Goal: Task Accomplishment & Management: Use online tool/utility

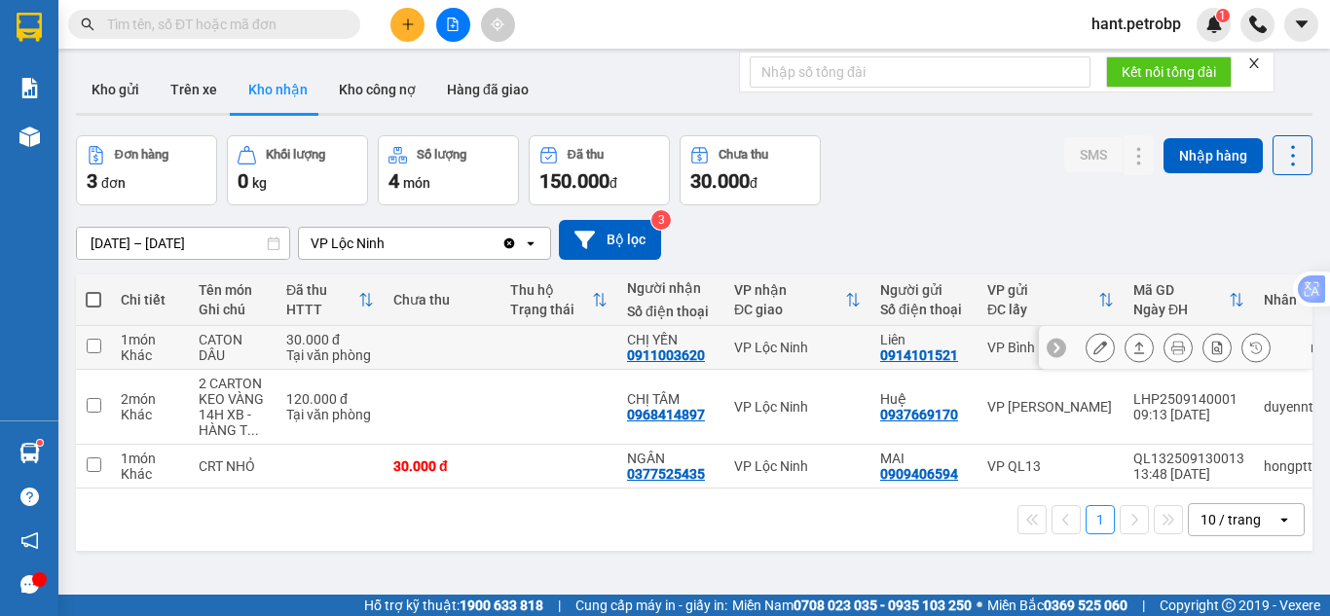
click at [1093, 350] on icon at bounding box center [1100, 348] width 14 height 14
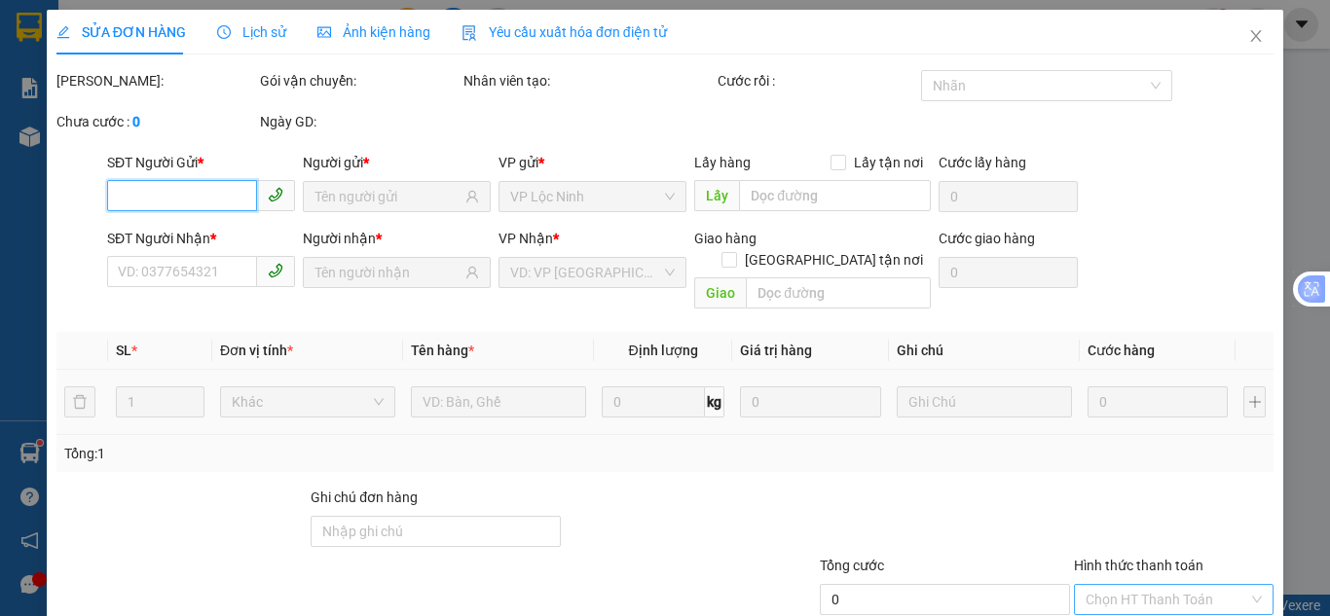
scroll to position [108, 0]
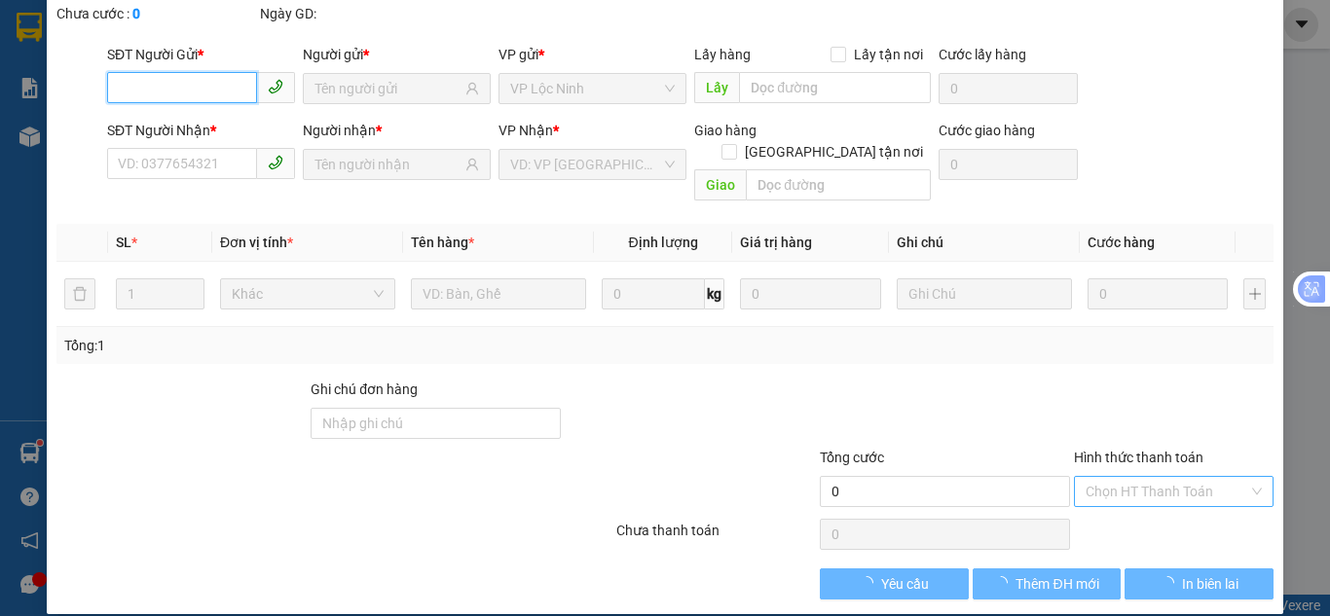
type input "0914101521"
type input "Liên"
type input "0911003620"
type input "CHỊ YẾN"
type input "30.000"
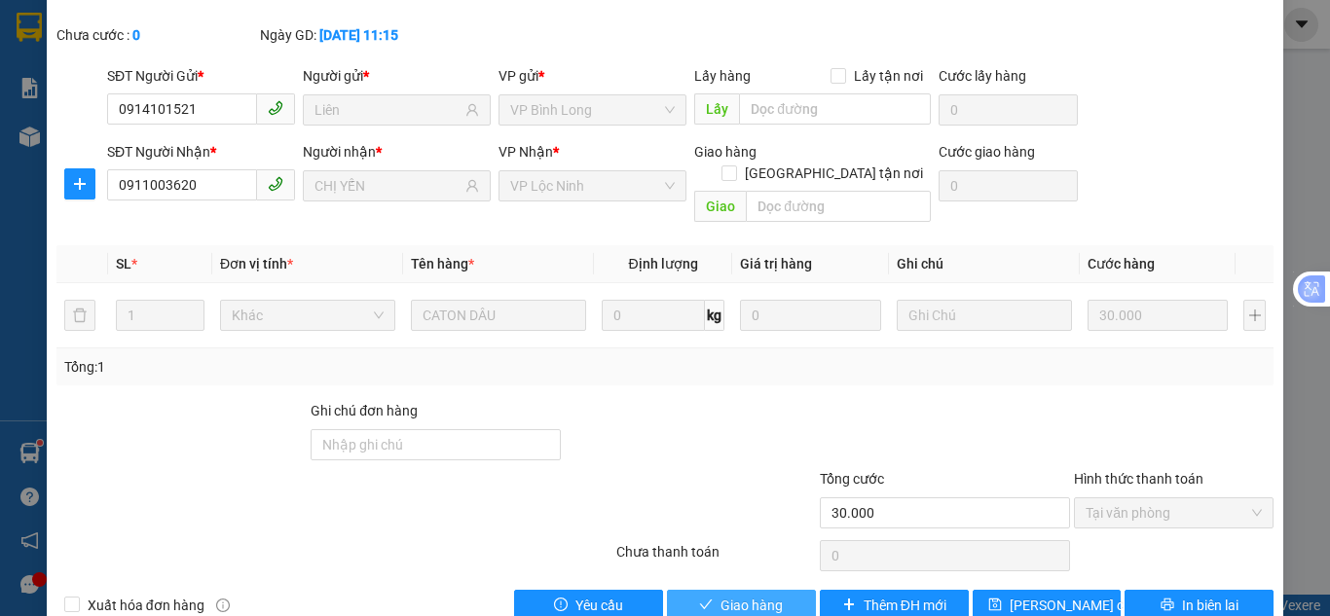
click at [731, 595] on span "Giao hàng" at bounding box center [751, 605] width 62 height 21
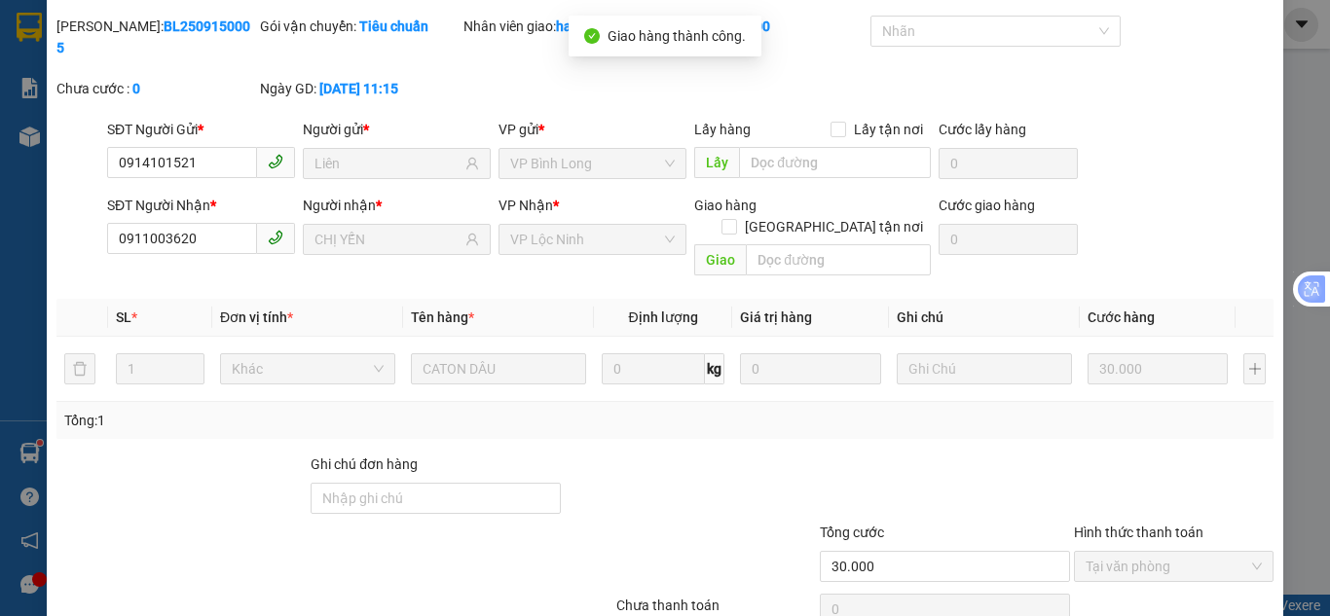
scroll to position [0, 0]
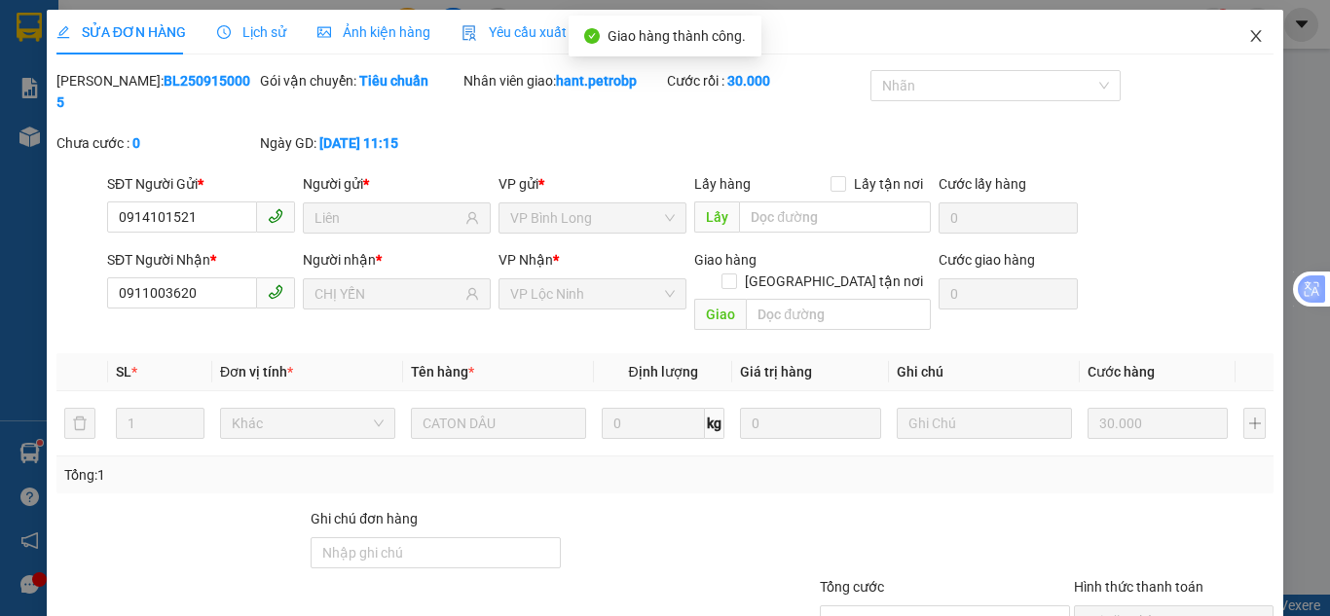
click at [1251, 42] on span "Close" at bounding box center [1256, 37] width 55 height 55
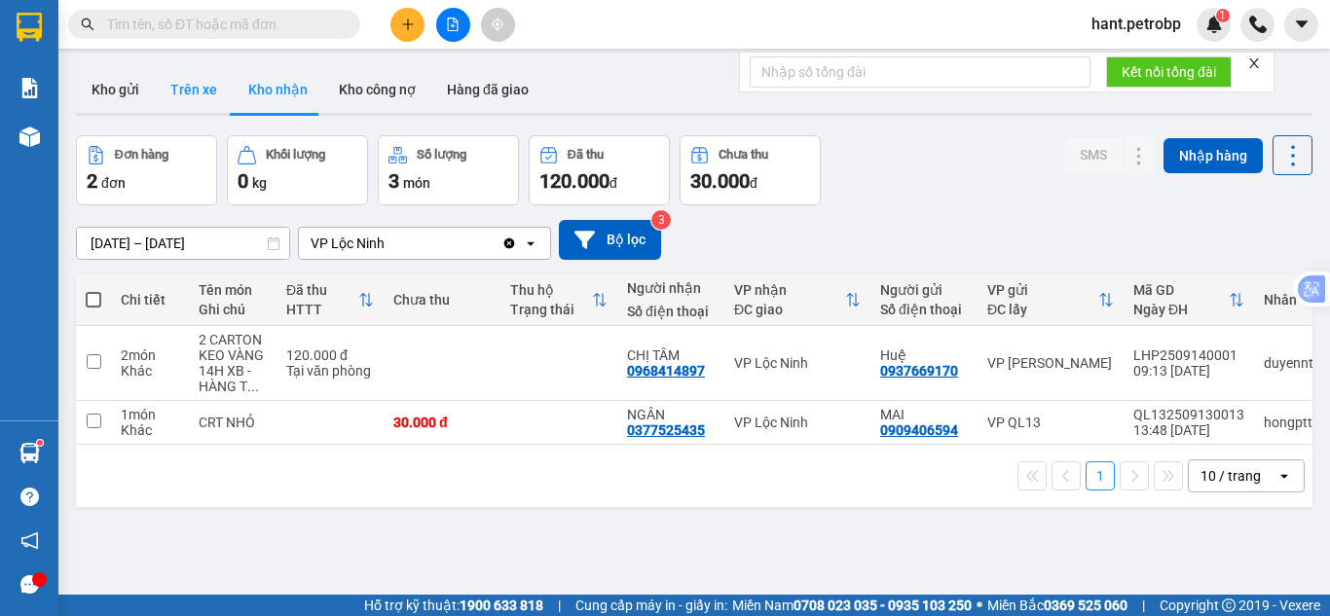
drag, startPoint x: 176, startPoint y: 126, endPoint x: 180, endPoint y: 102, distance: 23.7
click at [178, 108] on div "ver 1.8.143 Kho gửi Trên xe Kho nhận Kho công nợ Hàng đã giao Đơn hàng 2 đơn Kh…" at bounding box center [694, 366] width 1252 height 616
click at [197, 74] on button "Trên xe" at bounding box center [194, 89] width 78 height 47
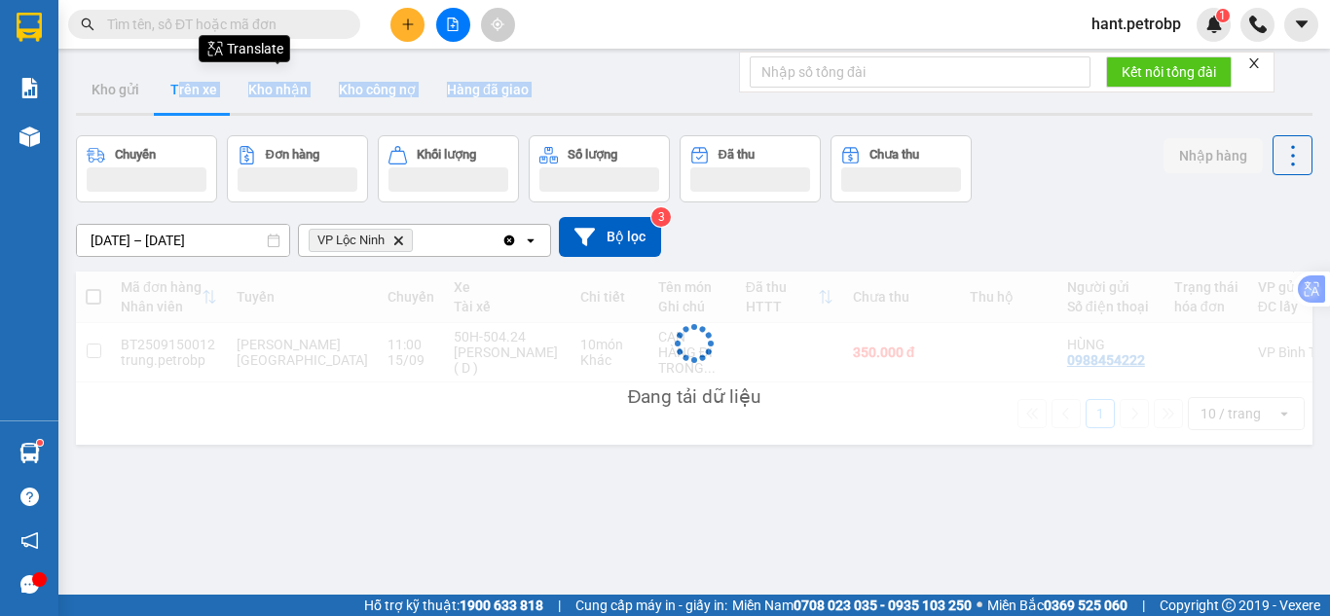
click at [278, 100] on button "Kho nhận" at bounding box center [278, 89] width 91 height 47
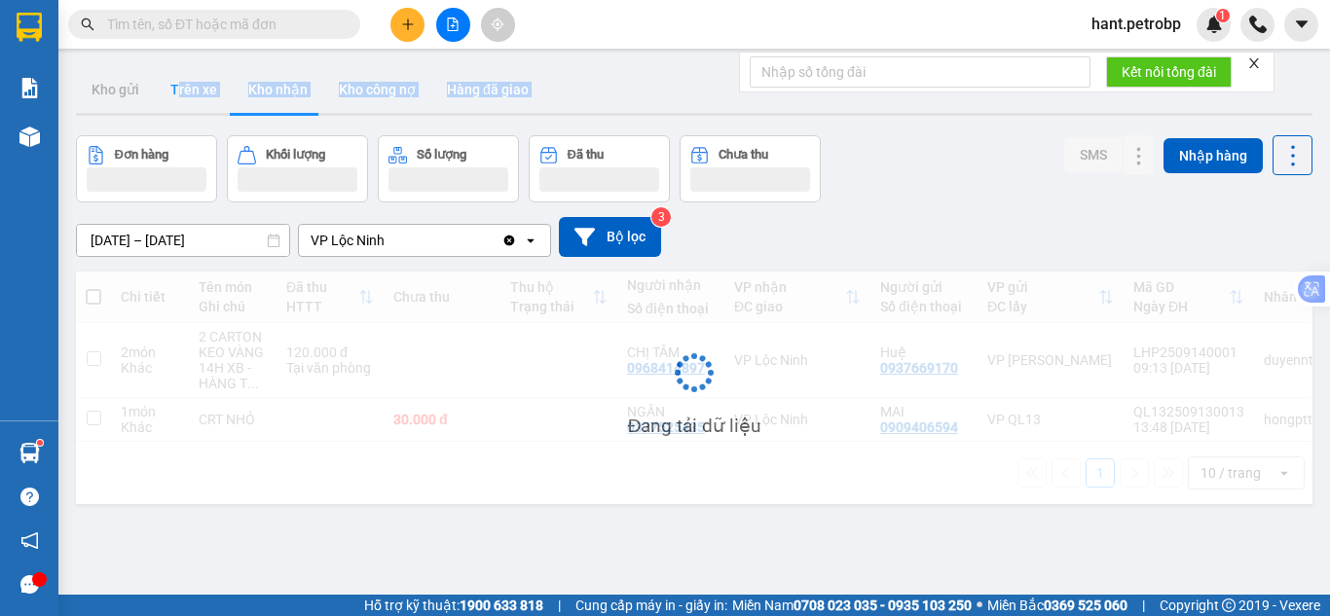
click at [219, 92] on button "Trên xe" at bounding box center [194, 89] width 78 height 47
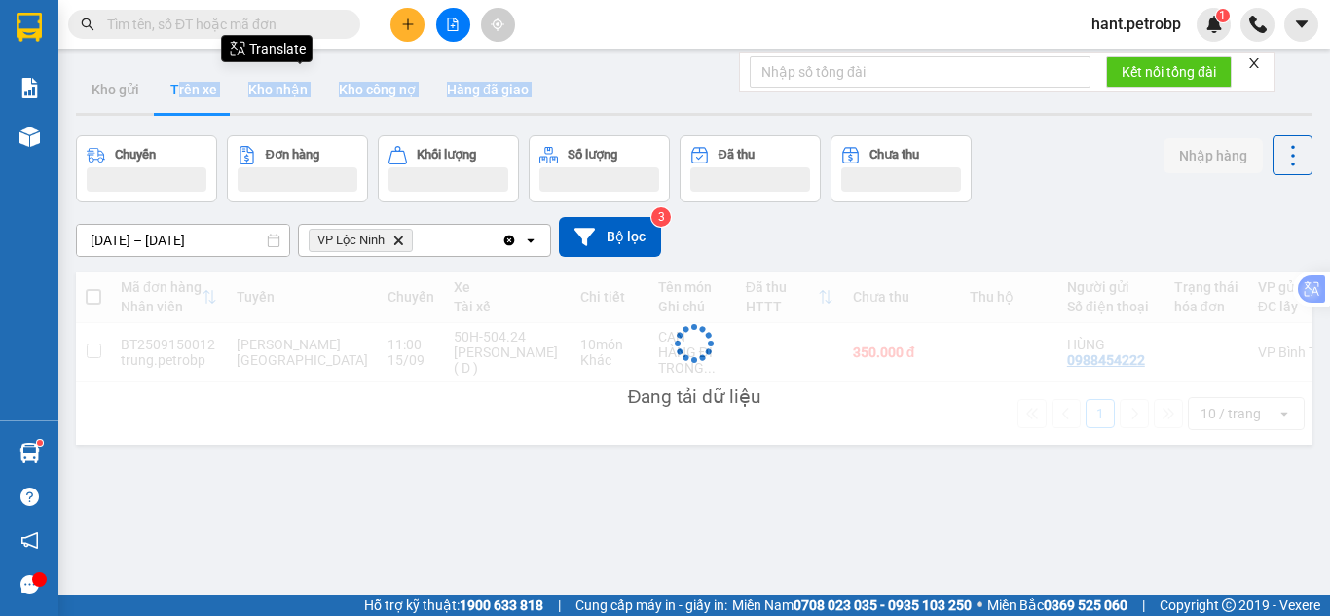
click at [274, 92] on button "Kho nhận" at bounding box center [278, 89] width 91 height 47
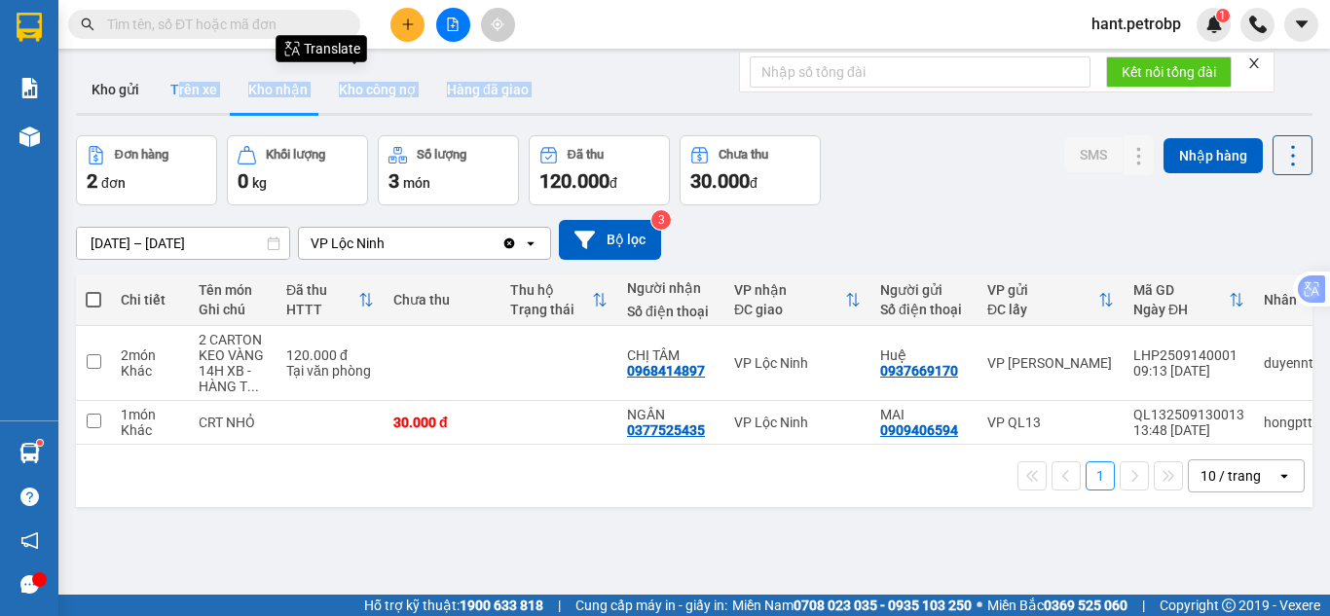
click at [187, 102] on button "Trên xe" at bounding box center [194, 89] width 78 height 47
type input "[DATE] – [DATE]"
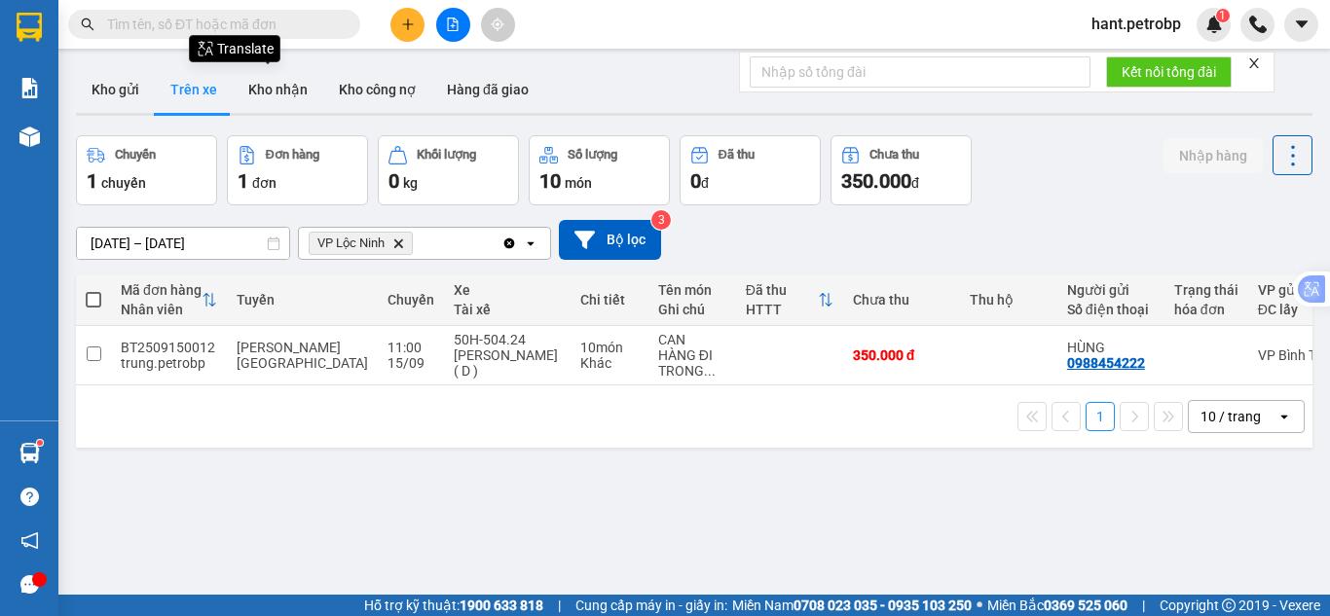
click at [400, 496] on div "ver 1.8.143 Kho gửi Trên xe Kho nhận Kho công nợ Hàng đã giao Chuyến 1 chuyến Đ…" at bounding box center [694, 366] width 1252 height 616
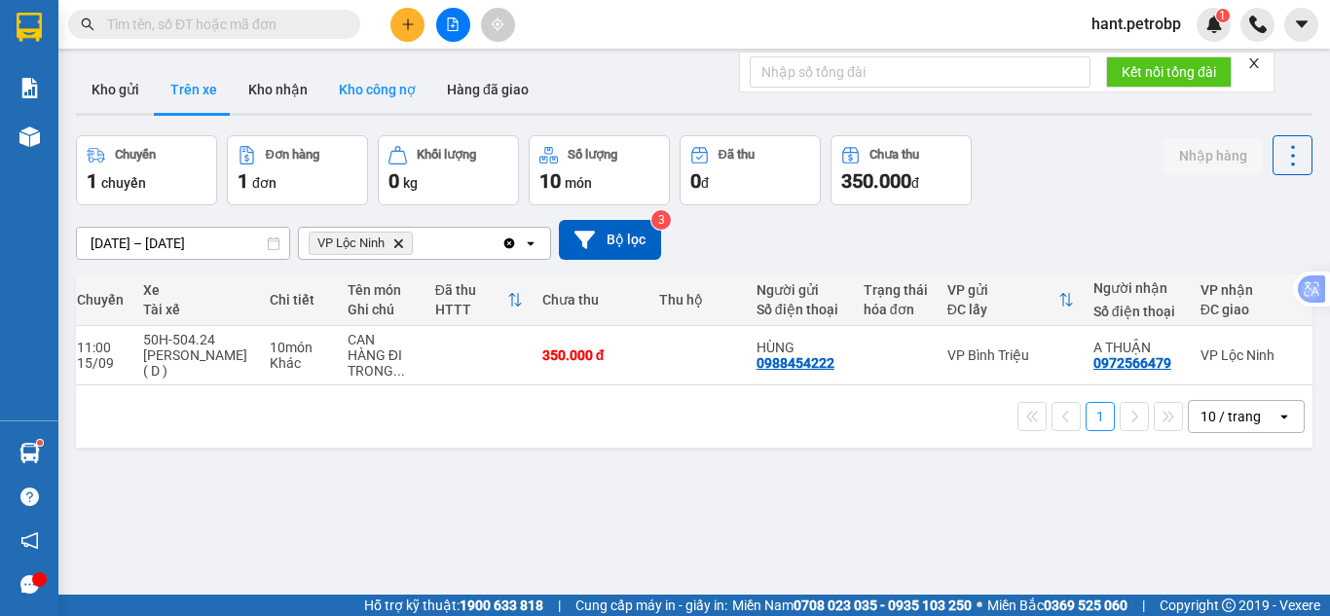
click at [323, 79] on button "Kho công nợ" at bounding box center [377, 89] width 108 height 47
